Goal: Task Accomplishment & Management: Complete application form

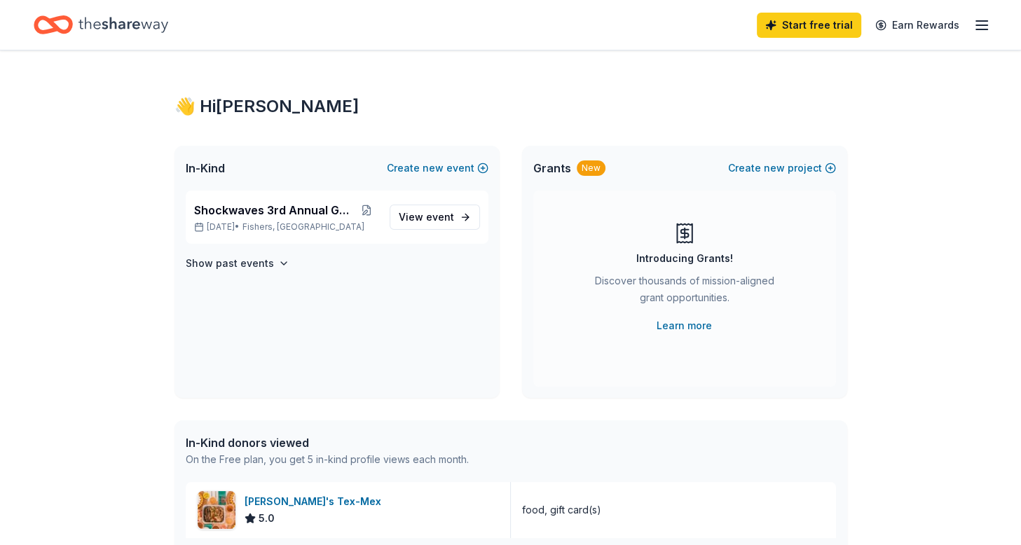
click at [617, 198] on div "Introducing Grants! Discover thousands of mission-aligned grant opportunities. …" at bounding box center [684, 289] width 303 height 196
click at [143, 21] on icon "Home" at bounding box center [123, 25] width 90 height 29
click at [973, 25] on div "Start free trial Earn Rewards" at bounding box center [873, 24] width 233 height 33
click at [977, 26] on icon "button" at bounding box center [981, 25] width 17 height 17
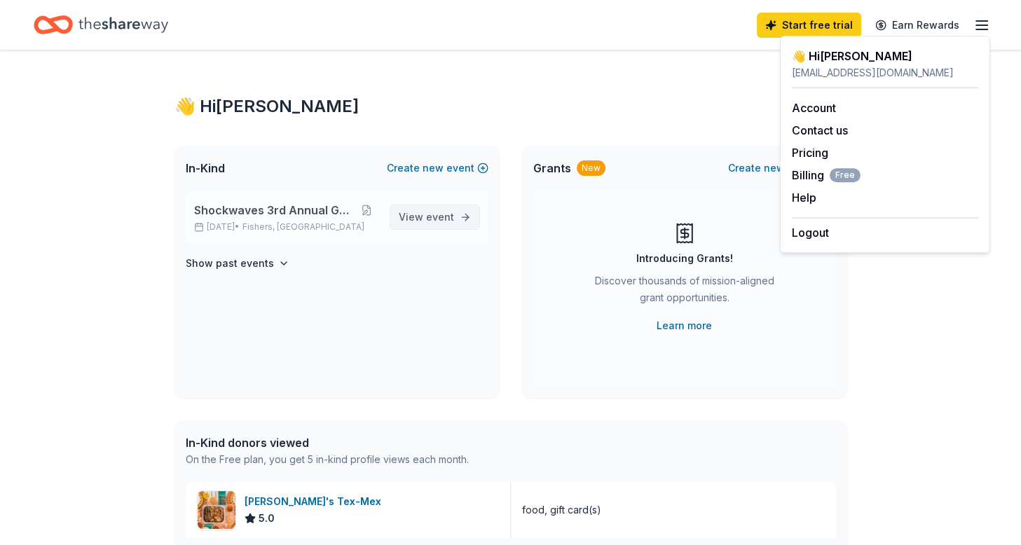
click at [438, 221] on span "event" at bounding box center [440, 217] width 28 height 12
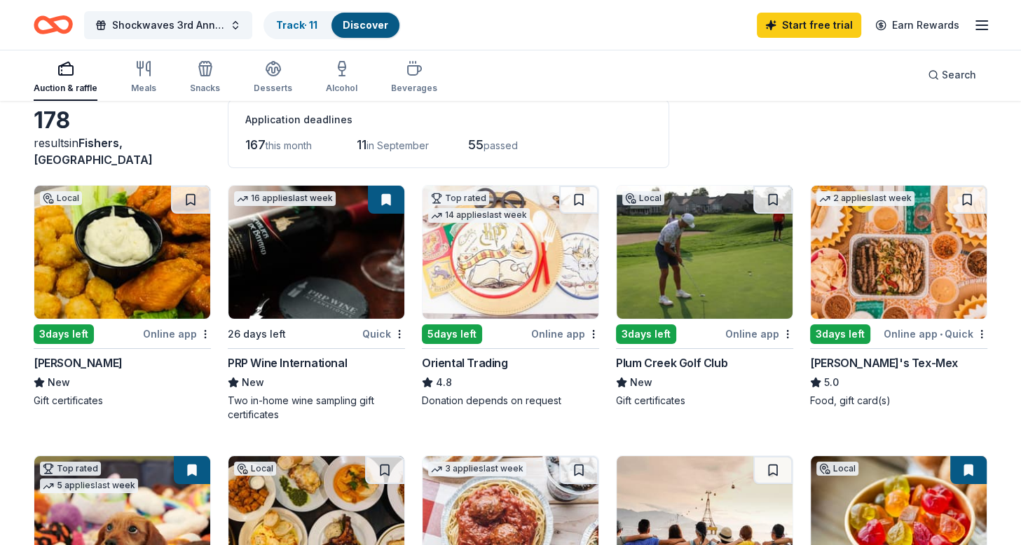
scroll to position [73, 0]
click at [76, 364] on div "Muldoon's" at bounding box center [78, 363] width 89 height 17
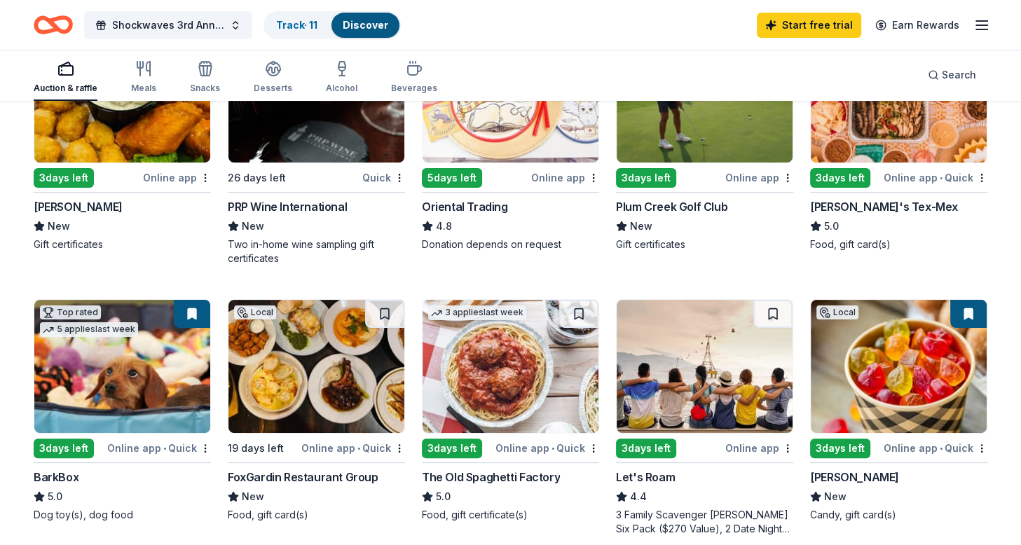
scroll to position [240, 0]
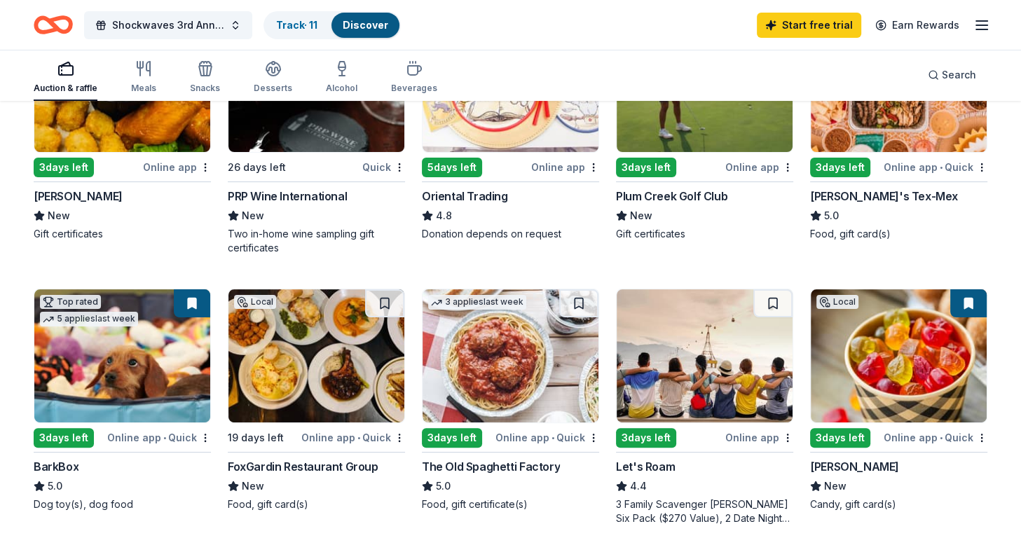
click at [898, 436] on div "Online app • Quick" at bounding box center [936, 438] width 104 height 18
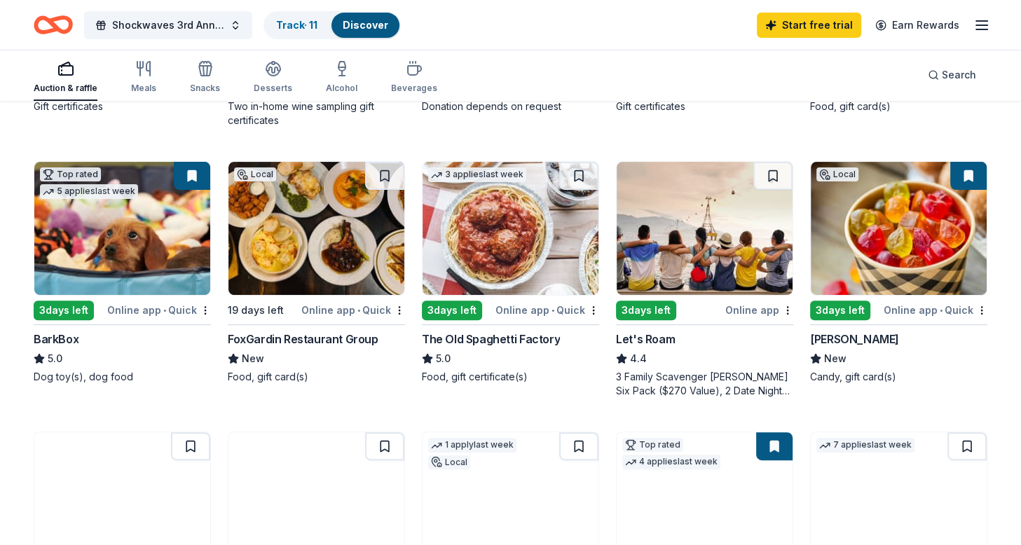
scroll to position [374, 0]
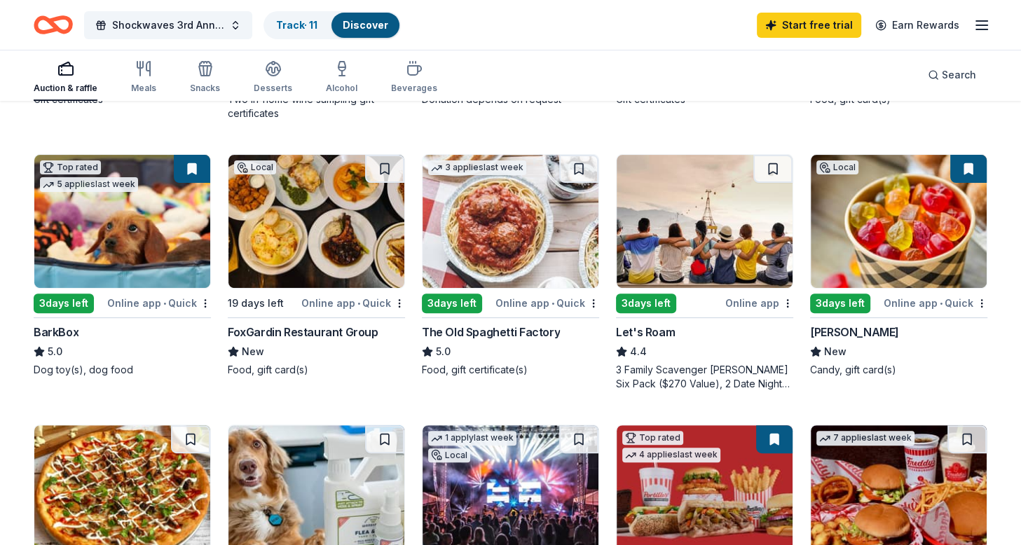
click at [355, 329] on div "FoxGardin Restaurant Group" at bounding box center [303, 332] width 151 height 17
click at [340, 301] on div "Online app • Quick" at bounding box center [353, 303] width 104 height 18
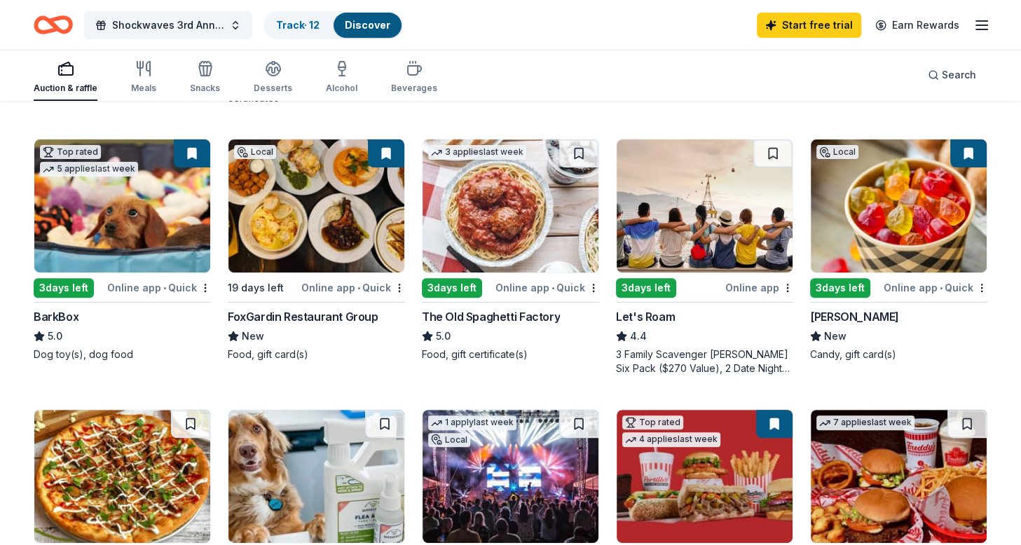
scroll to position [394, 0]
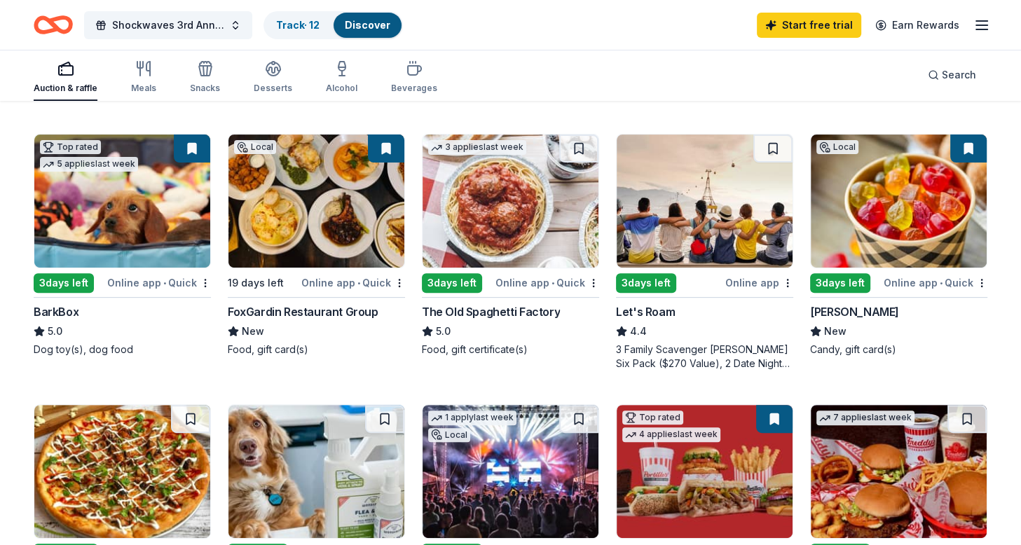
click at [165, 278] on span "•" at bounding box center [164, 282] width 3 height 11
click at [193, 149] on button at bounding box center [192, 149] width 36 height 28
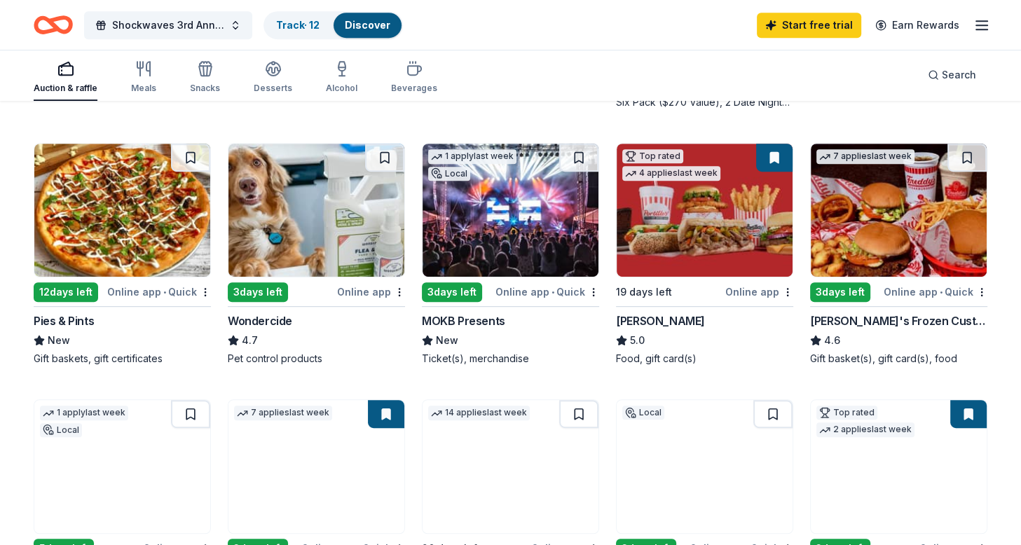
scroll to position [657, 0]
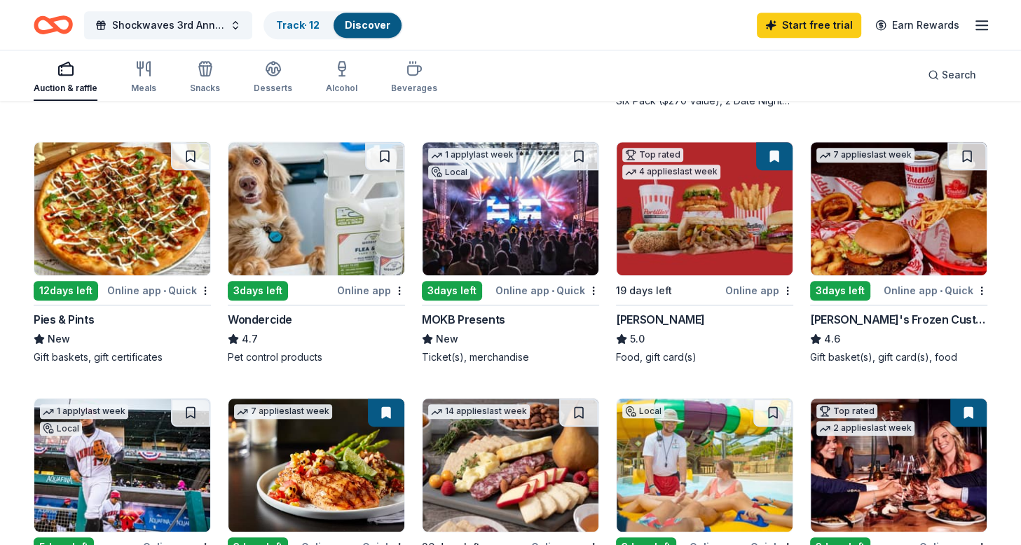
click at [523, 231] on img at bounding box center [511, 208] width 176 height 133
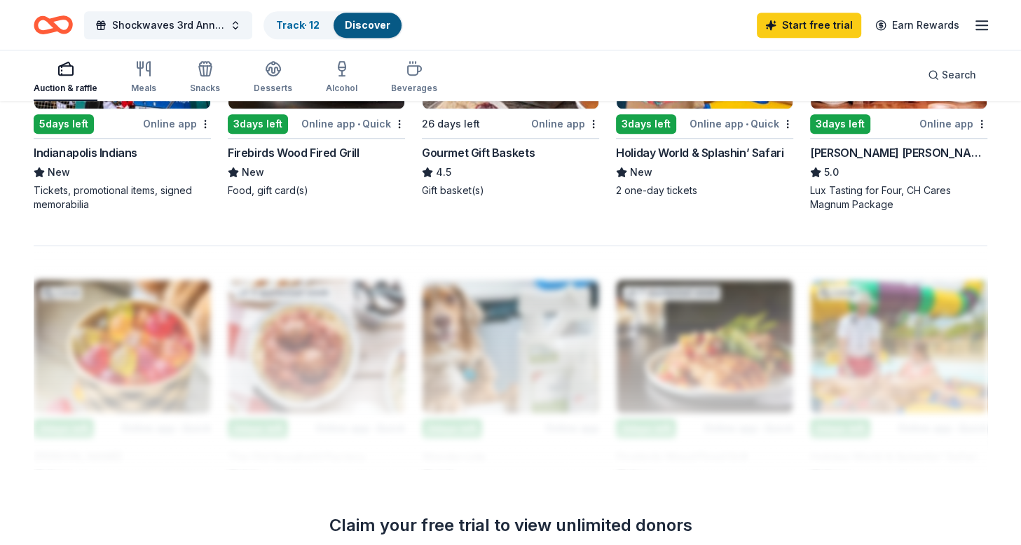
scroll to position [1079, 0]
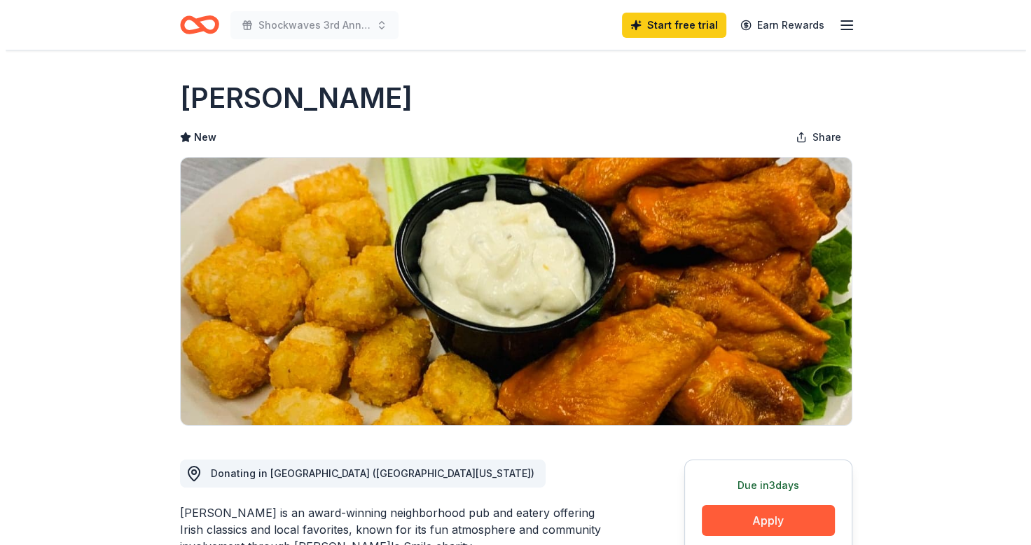
scroll to position [154, 0]
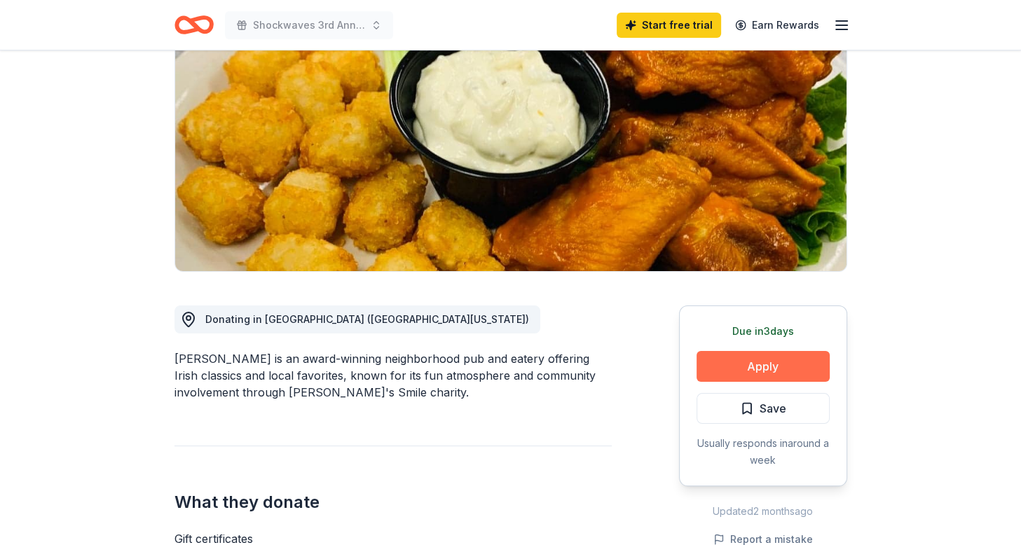
click at [732, 365] on button "Apply" at bounding box center [762, 366] width 133 height 31
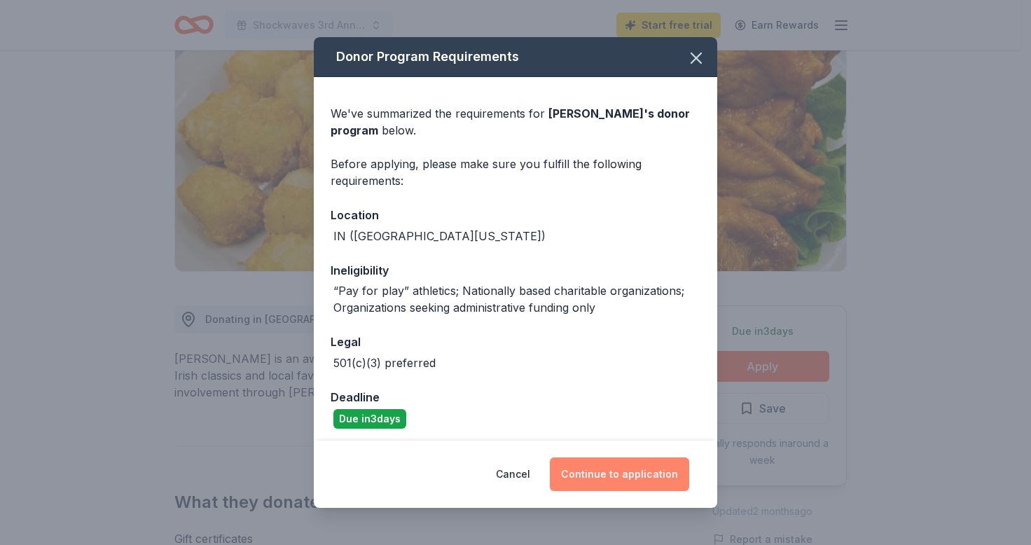
click at [593, 473] on button "Continue to application" at bounding box center [619, 475] width 139 height 34
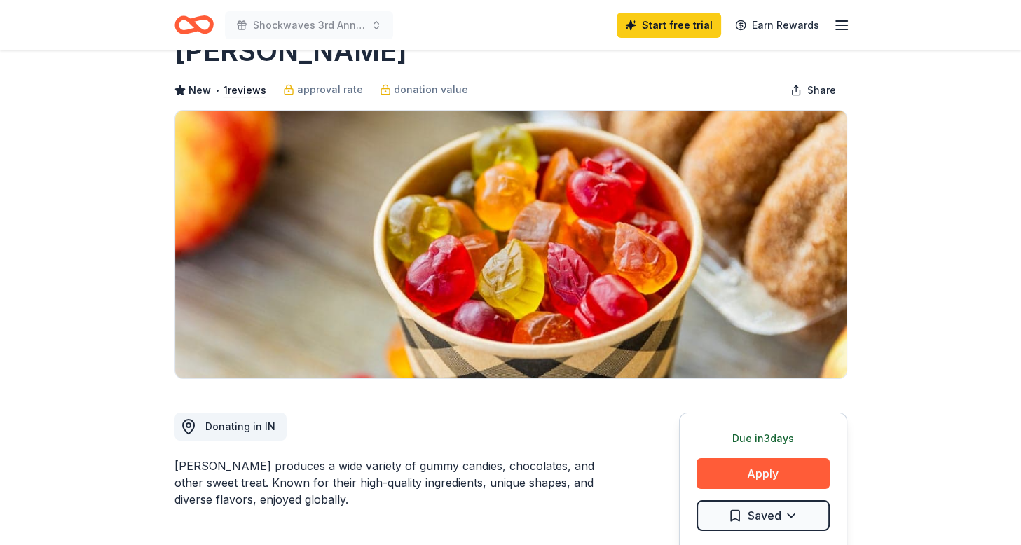
scroll to position [44, 0]
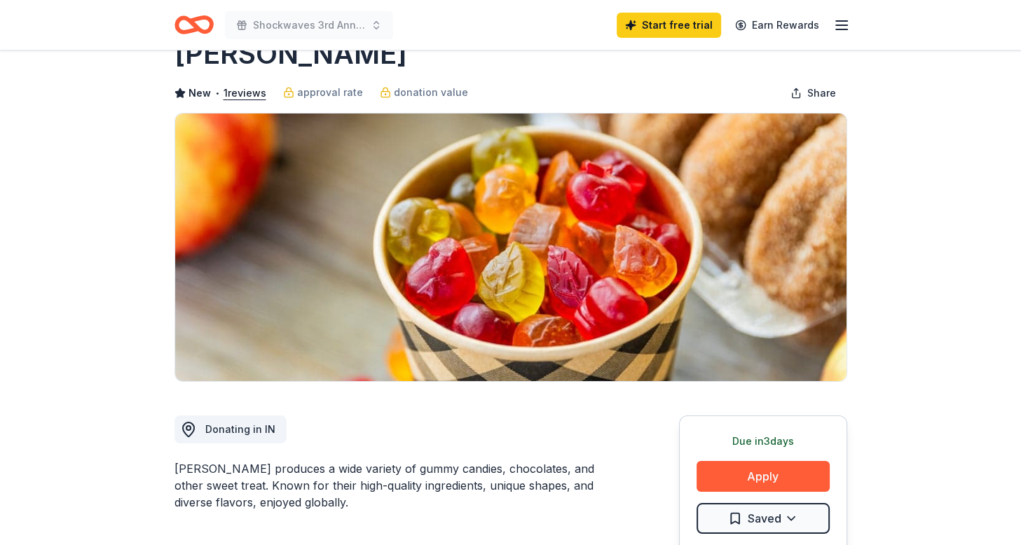
click at [841, 22] on icon "button" at bounding box center [841, 25] width 17 height 17
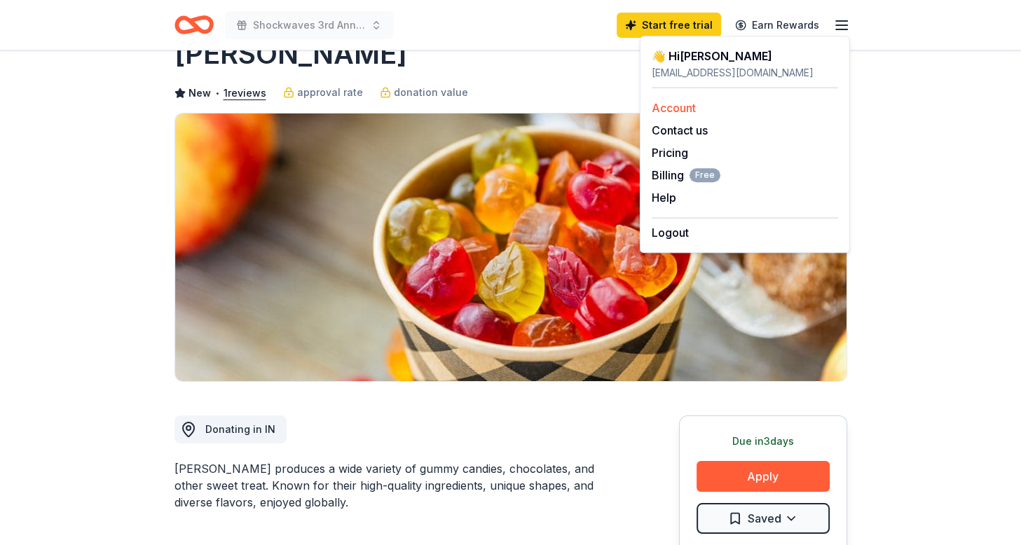
click at [678, 112] on link "Account" at bounding box center [674, 108] width 44 height 14
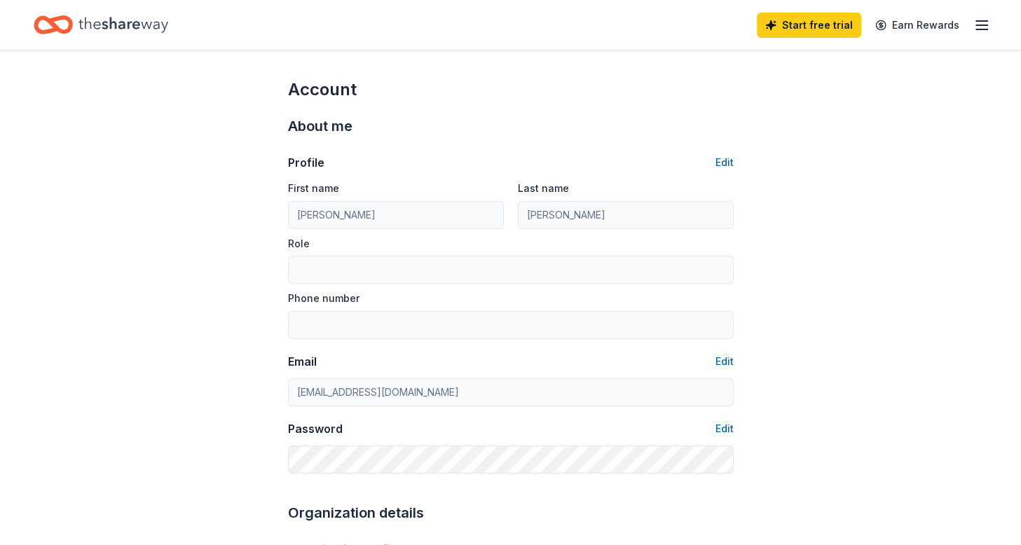
click at [976, 26] on icon "button" at bounding box center [981, 25] width 17 height 17
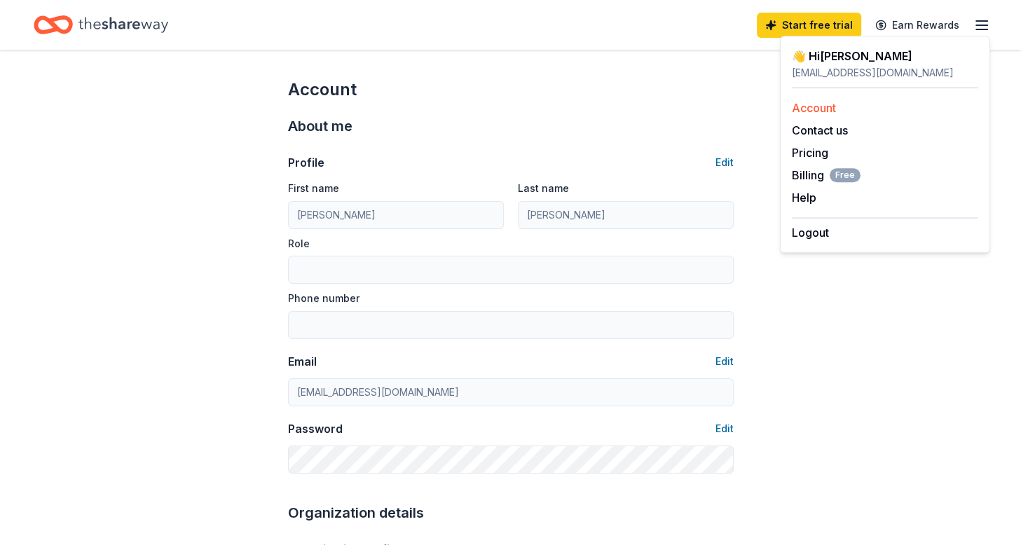
click at [802, 104] on link "Account" at bounding box center [814, 108] width 44 height 14
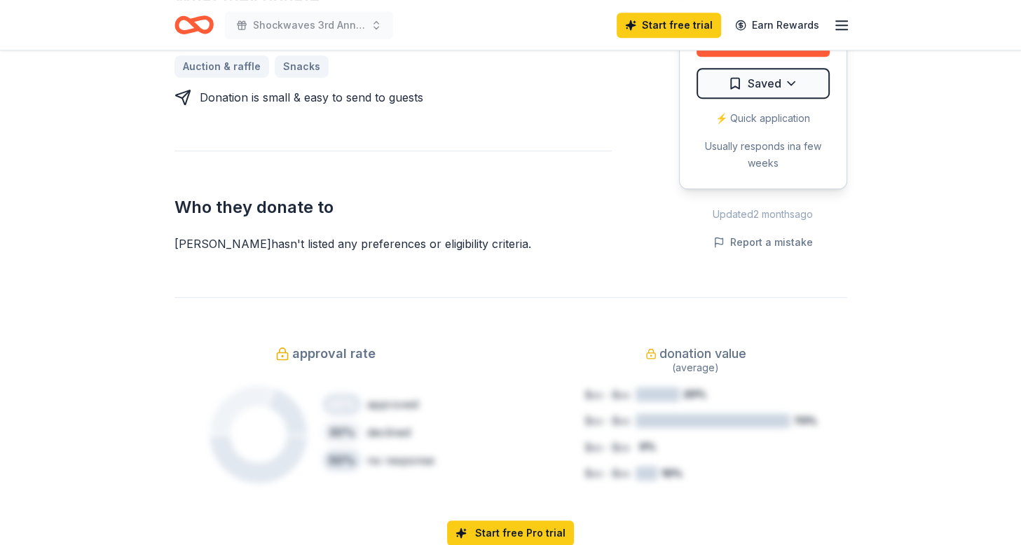
scroll to position [658, 0]
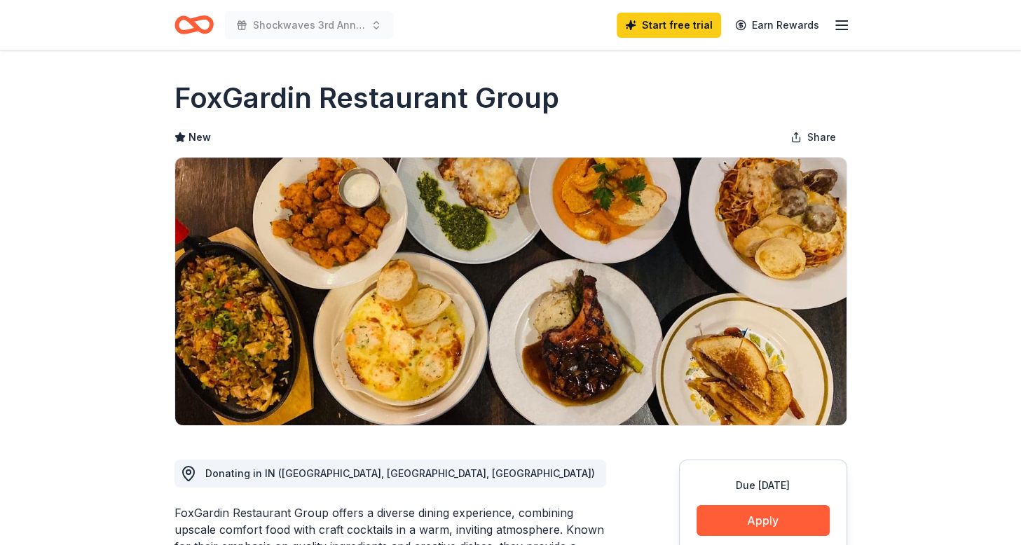
click at [360, 204] on img at bounding box center [510, 292] width 671 height 268
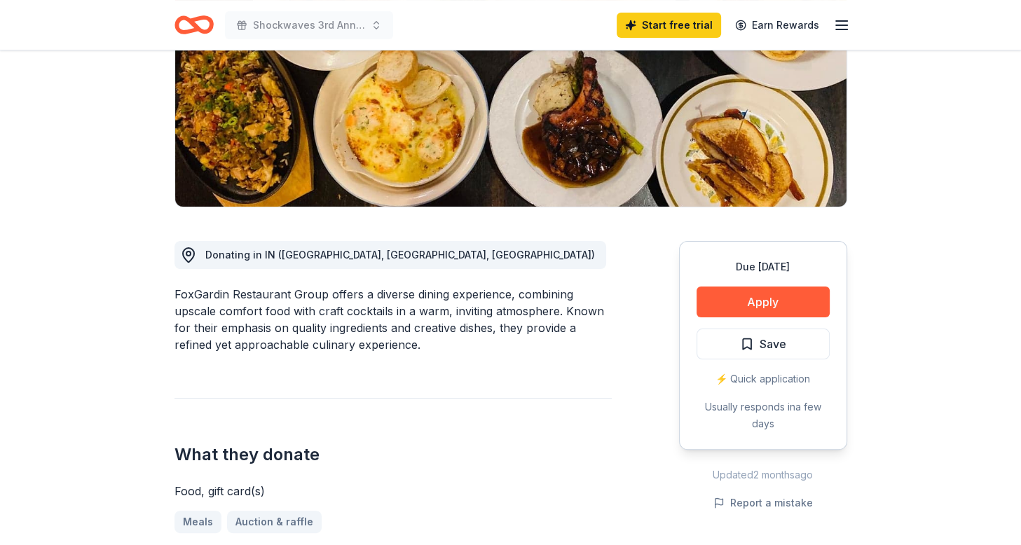
scroll to position [221, 0]
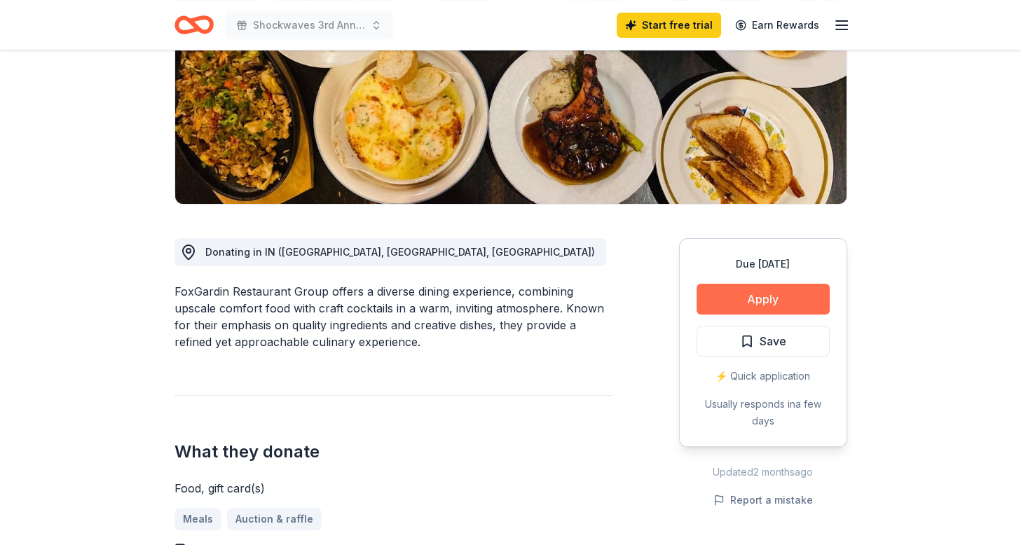
click at [728, 292] on button "Apply" at bounding box center [762, 299] width 133 height 31
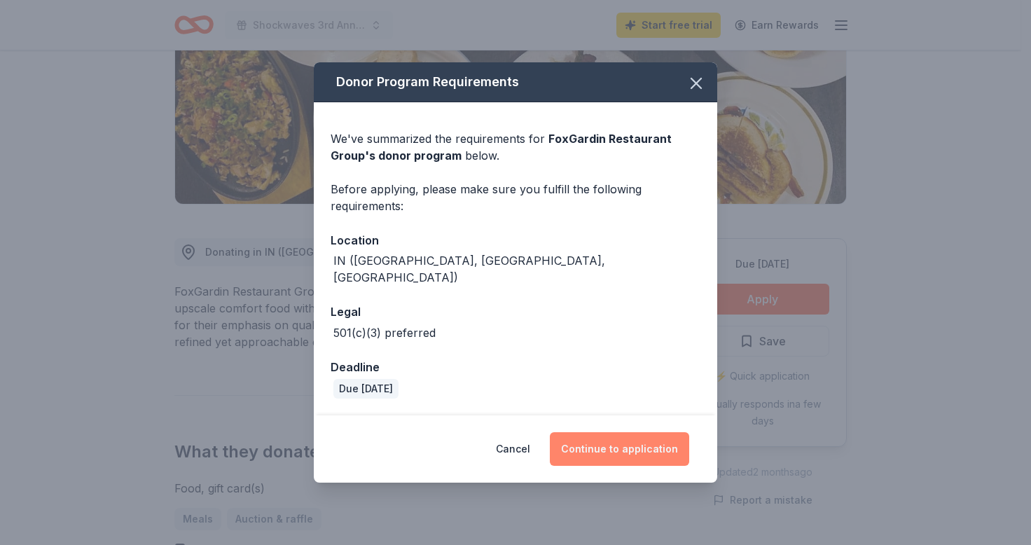
click at [624, 434] on button "Continue to application" at bounding box center [619, 449] width 139 height 34
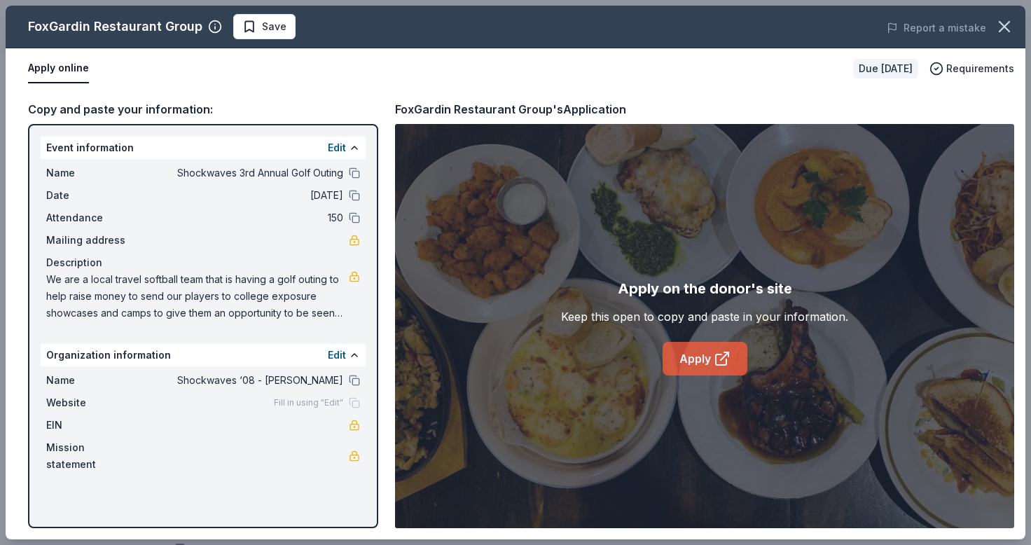
click at [689, 353] on link "Apply" at bounding box center [705, 359] width 85 height 34
click at [270, 27] on span "Save" at bounding box center [274, 26] width 25 height 17
click at [994, 34] on button "button" at bounding box center [1004, 26] width 31 height 31
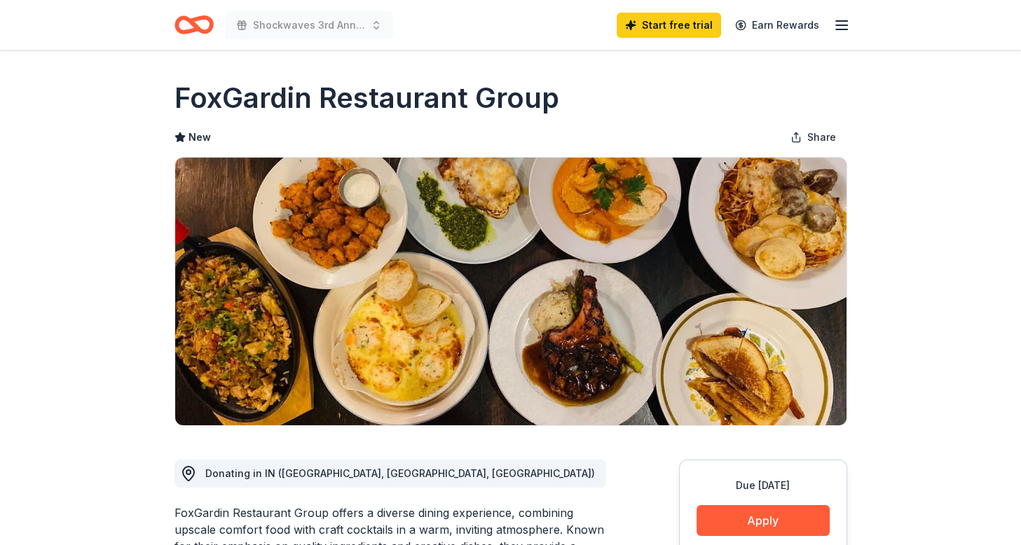
scroll to position [3, 0]
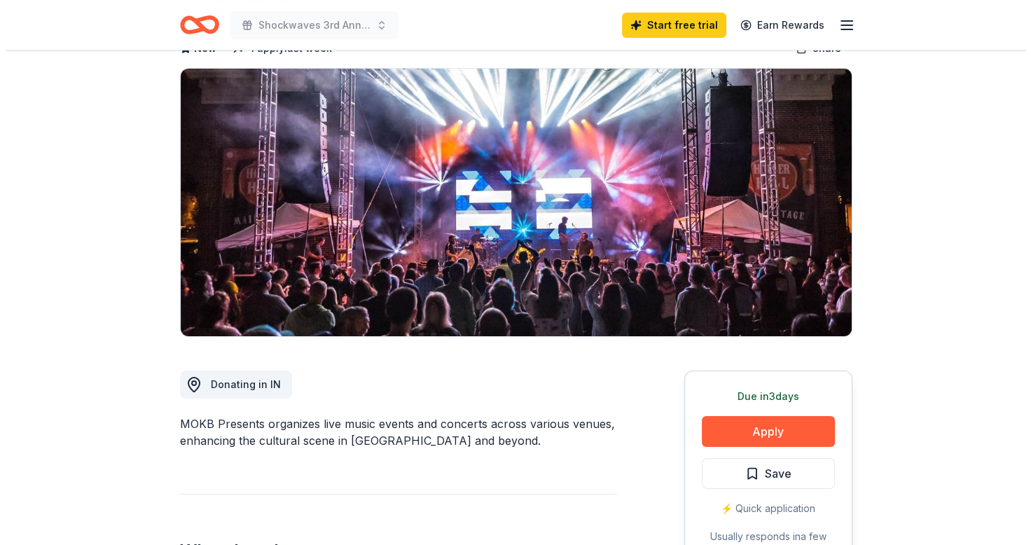
scroll to position [104, 0]
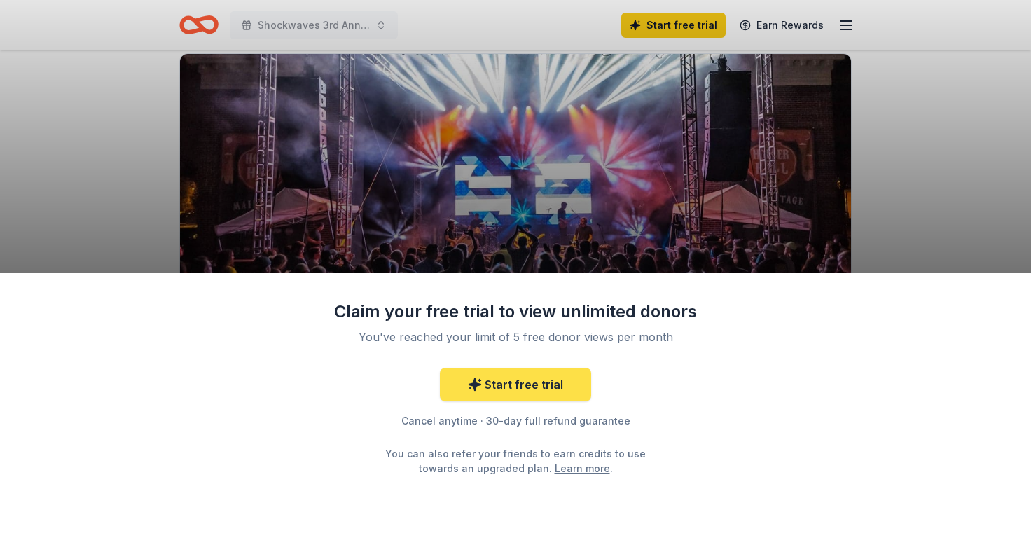
click at [468, 383] on link "Start free trial" at bounding box center [515, 385] width 151 height 34
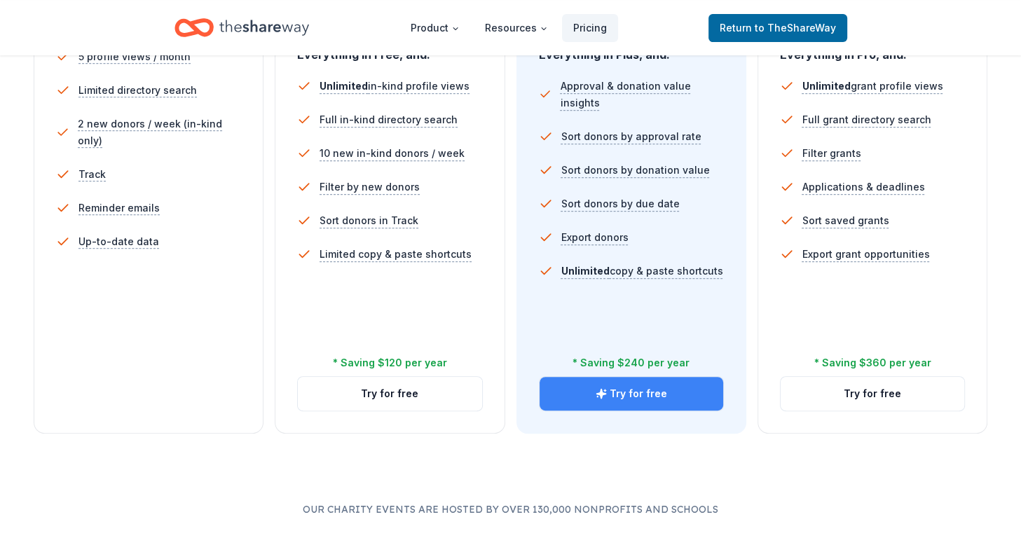
scroll to position [444, 0]
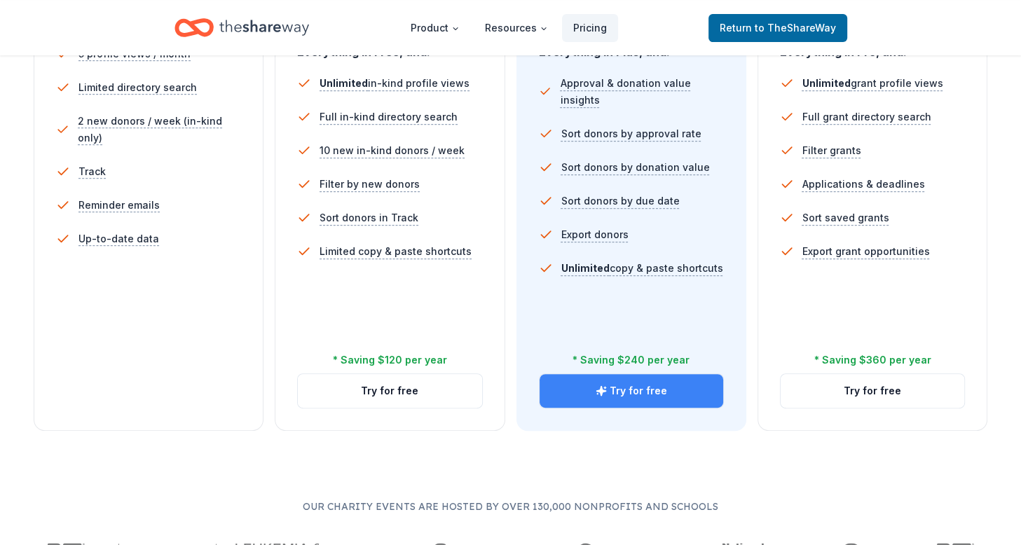
click at [593, 371] on div "In-Kind Pro Most popular You want to save even more time. $ 59 $ 39 per month b…" at bounding box center [631, 143] width 230 height 575
click at [604, 385] on icon "button" at bounding box center [601, 390] width 11 height 11
